Goal: Task Accomplishment & Management: Complete application form

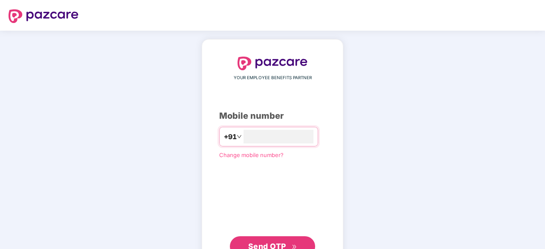
type input "**********"
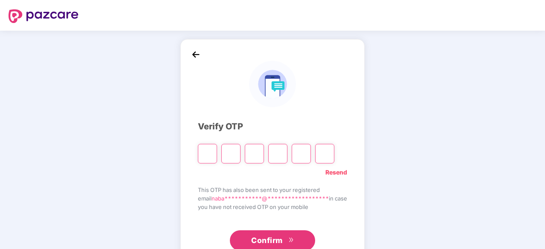
type input "*"
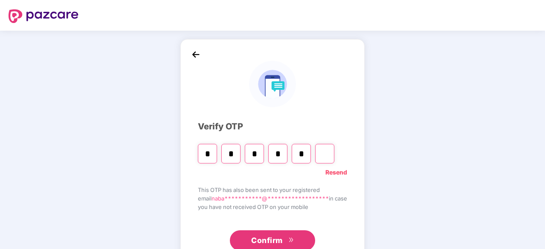
type input "*"
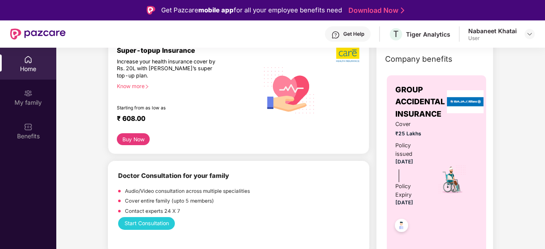
scroll to position [85, 0]
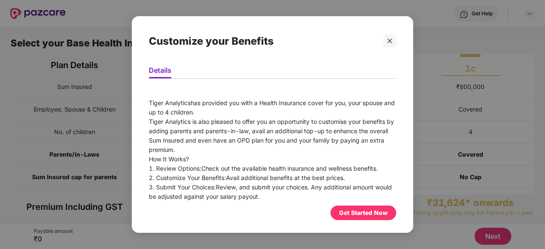
click at [354, 210] on div "Get Started Now" at bounding box center [363, 212] width 49 height 9
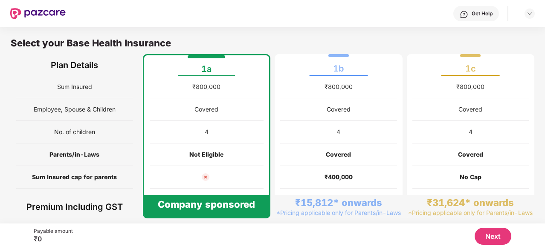
click at [480, 236] on button "Next" at bounding box center [492, 236] width 37 height 17
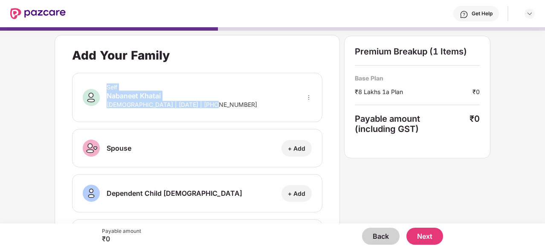
drag, startPoint x: 225, startPoint y: 108, endPoint x: 105, endPoint y: 87, distance: 122.0
click at [105, 87] on div "Self Nabaneet Khatai [DEMOGRAPHIC_DATA] | [DATE] | [PHONE_NUMBER]" at bounding box center [197, 97] width 250 height 49
click at [75, 82] on div "Self Nabaneet Khatai [DEMOGRAPHIC_DATA] | [DATE] | [PHONE_NUMBER]" at bounding box center [197, 97] width 250 height 49
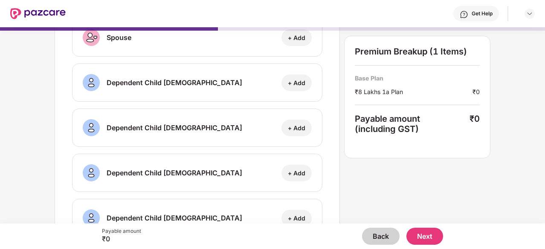
scroll to position [99, 0]
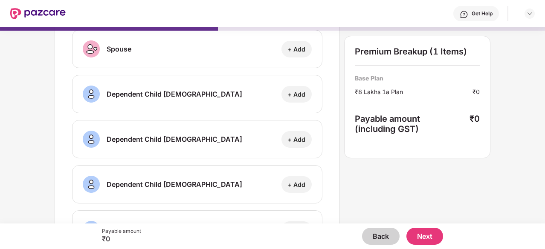
click at [297, 104] on div "Dependent Child [DEMOGRAPHIC_DATA] + Add" at bounding box center [197, 94] width 250 height 38
click at [293, 93] on div "+ Add" at bounding box center [296, 94] width 17 height 8
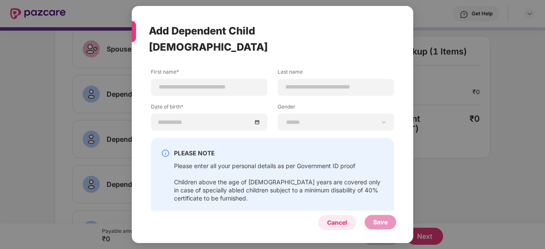
click at [343, 219] on div "Cancel" at bounding box center [337, 222] width 20 height 9
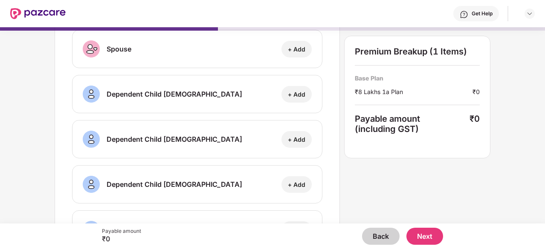
scroll to position [0, 0]
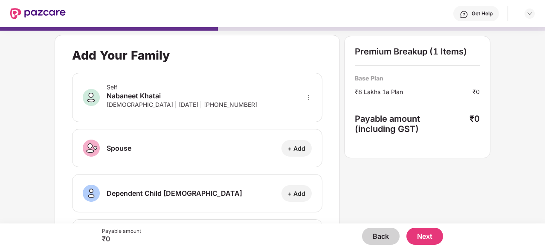
drag, startPoint x: 312, startPoint y: 93, endPoint x: 307, endPoint y: 97, distance: 5.8
click at [311, 94] on div "Self Nabaneet Khatai [DEMOGRAPHIC_DATA] | [DATE] | [PHONE_NUMBER]" at bounding box center [197, 97] width 250 height 49
click at [307, 97] on icon "more" at bounding box center [309, 98] width 6 height 6
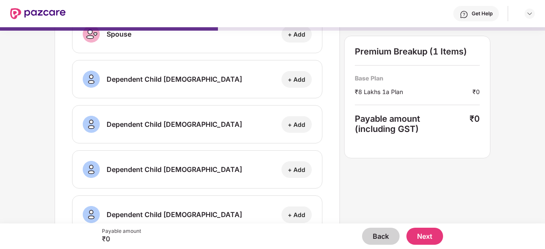
scroll to position [142, 0]
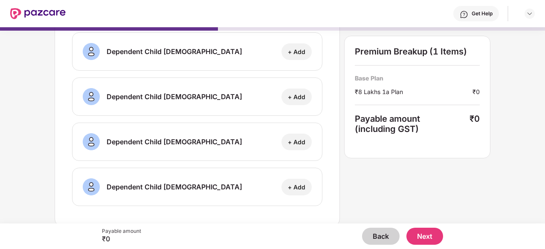
click at [431, 246] on div "Payable amount ₹0 Back Next" at bounding box center [272, 237] width 341 height 26
click at [426, 238] on button "Next" at bounding box center [424, 236] width 37 height 17
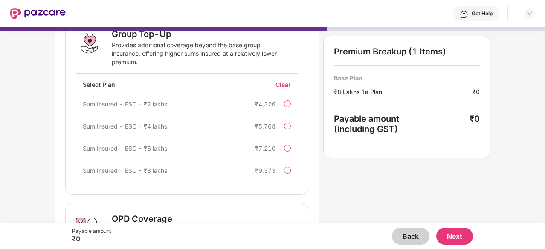
scroll to position [170, 0]
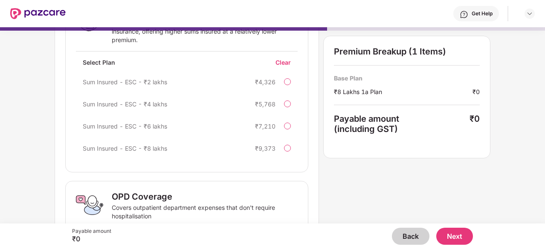
click at [287, 82] on div at bounding box center [287, 81] width 7 height 7
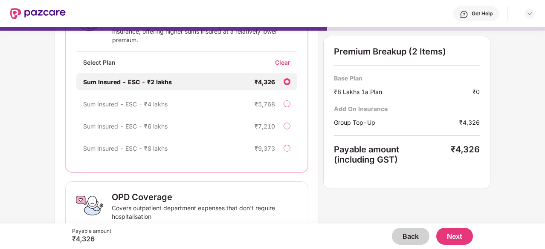
click at [289, 107] on div "Sum Insured - ESC - ₹4 lakhs ₹5,768" at bounding box center [186, 103] width 221 height 17
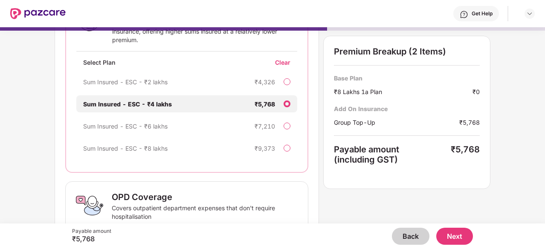
click at [286, 124] on div at bounding box center [286, 126] width 7 height 7
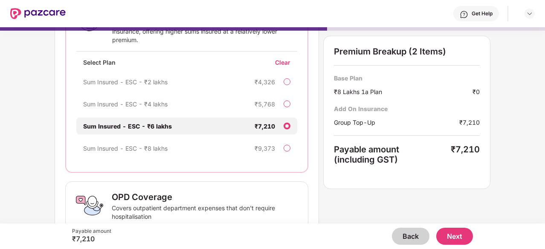
click at [288, 149] on div at bounding box center [286, 148] width 7 height 7
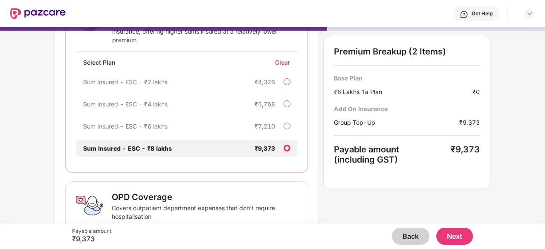
click at [283, 65] on div "Clear" at bounding box center [286, 62] width 22 height 8
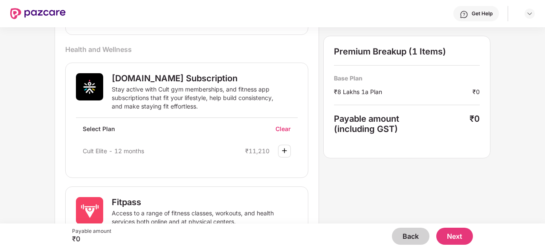
scroll to position [469, 0]
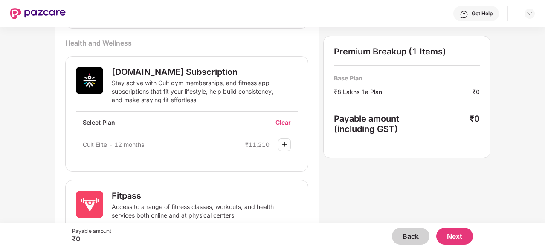
click at [283, 143] on img at bounding box center [284, 144] width 10 height 10
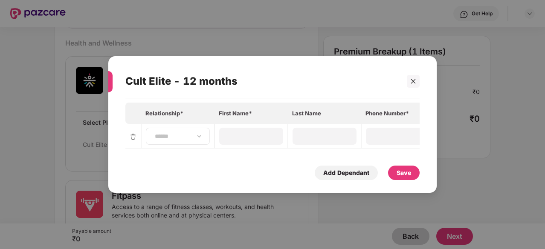
click at [198, 128] on div "**********" at bounding box center [178, 136] width 64 height 17
click at [175, 142] on div "**********" at bounding box center [178, 136] width 64 height 17
click at [173, 139] on div "**********" at bounding box center [178, 136] width 64 height 17
click at [268, 132] on input at bounding box center [250, 136] width 61 height 9
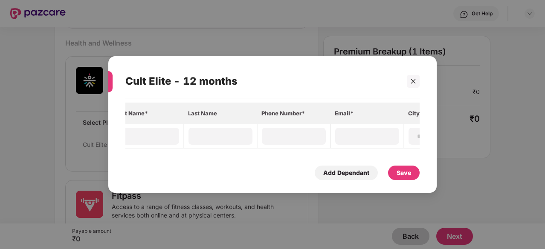
scroll to position [0, 164]
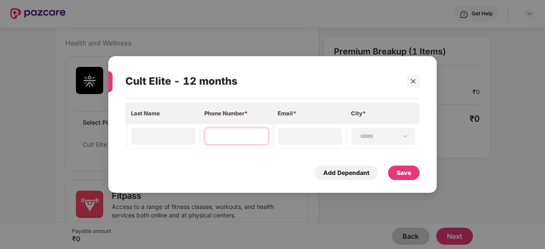
click at [254, 137] on input at bounding box center [236, 136] width 61 height 9
click at [299, 133] on input at bounding box center [309, 136] width 61 height 9
click at [340, 78] on div "Cult Elite - 12 months" at bounding box center [260, 81] width 270 height 33
click at [408, 79] on div at bounding box center [413, 81] width 13 height 13
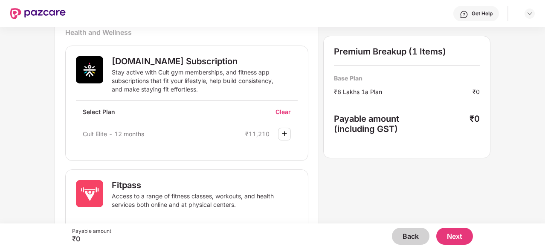
scroll to position [454, 0]
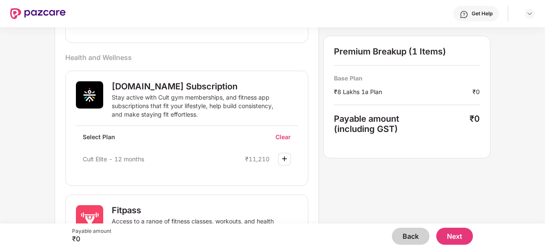
click at [289, 154] on img at bounding box center [284, 159] width 10 height 10
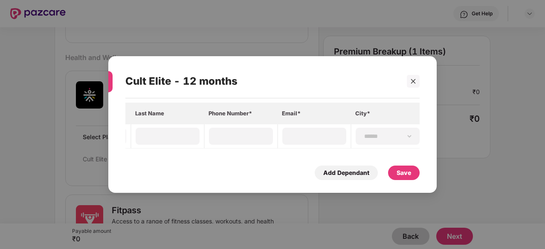
scroll to position [0, 164]
click at [413, 78] on icon "close" at bounding box center [413, 81] width 6 height 6
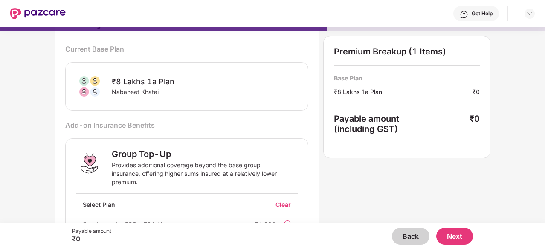
scroll to position [0, 0]
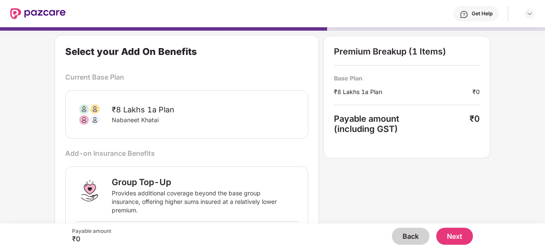
click at [459, 243] on button "Next" at bounding box center [454, 236] width 37 height 17
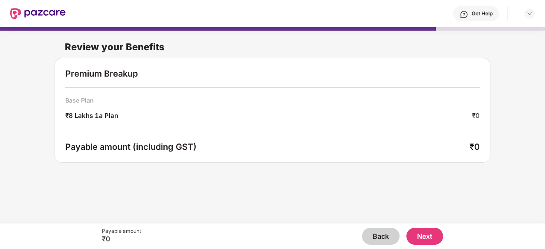
click at [429, 240] on button "Next" at bounding box center [424, 236] width 37 height 17
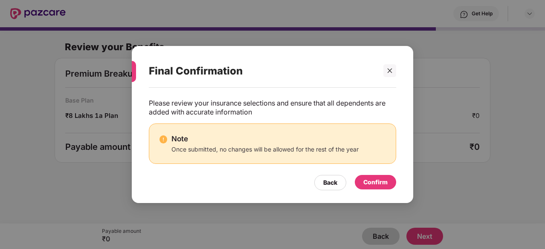
click at [372, 179] on div "Confirm" at bounding box center [375, 182] width 24 height 9
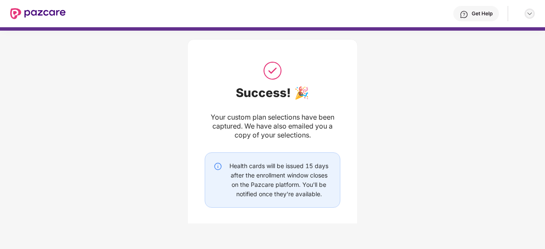
click at [531, 13] on img at bounding box center [529, 13] width 7 height 7
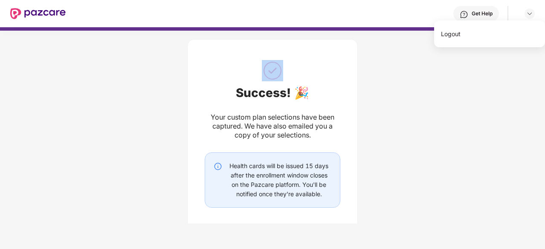
drag, startPoint x: 183, startPoint y: 30, endPoint x: 181, endPoint y: 26, distance: 5.3
click at [183, 31] on div "Success! 🎉 Your custom plan selections have been captured. We have also emailed…" at bounding box center [272, 121] width 545 height 196
click at [40, 12] on img at bounding box center [37, 13] width 55 height 11
click at [526, 13] on img at bounding box center [529, 13] width 7 height 7
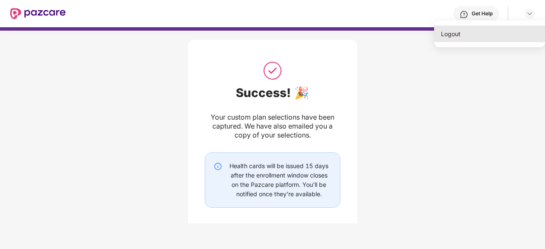
click at [490, 32] on div "Logout" at bounding box center [489, 34] width 111 height 17
